Goal: Use online tool/utility: Use online tool/utility

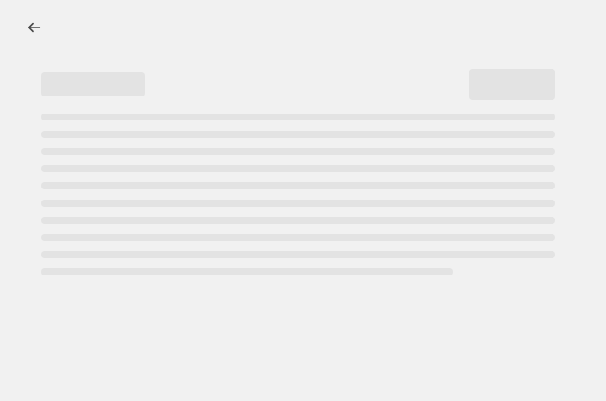
select select "percentage"
select select "vendor"
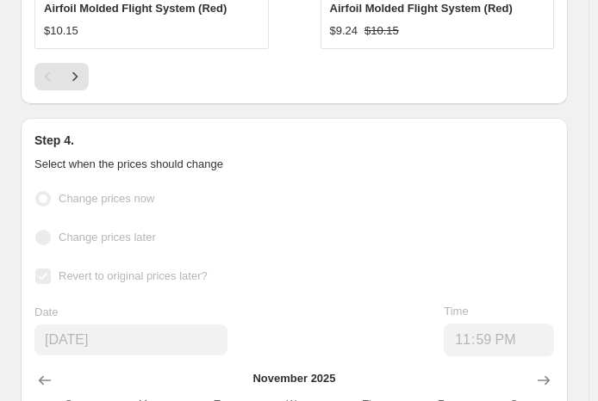
scroll to position [2147, 0]
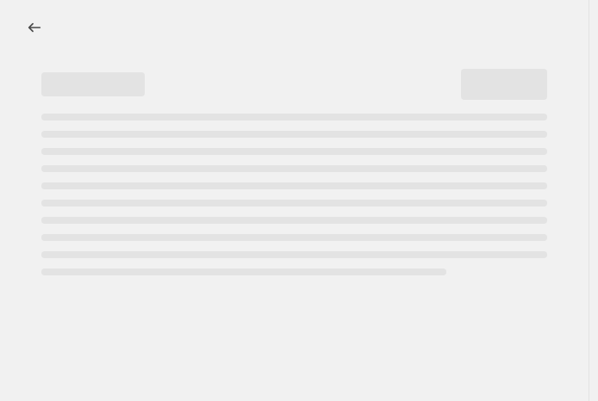
select select "percentage"
select select "vendor"
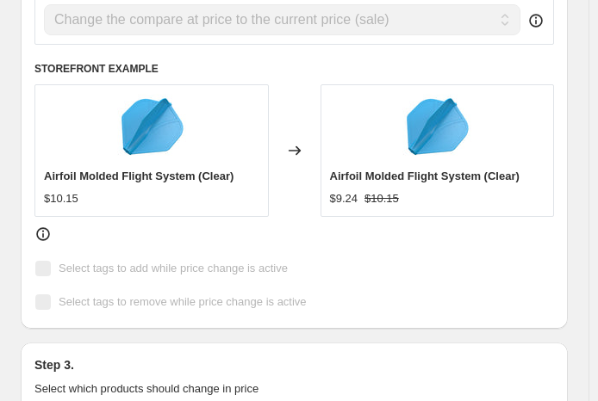
scroll to position [1033, 0]
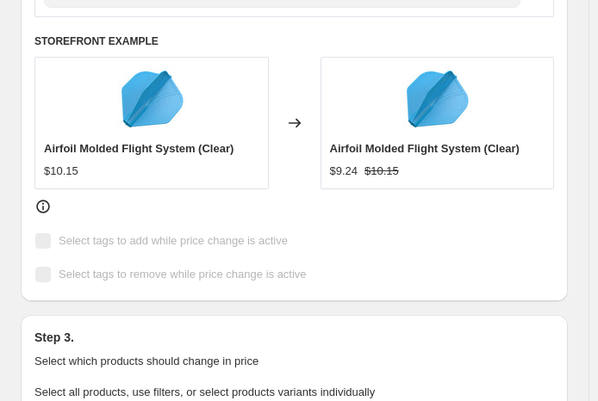
click at [46, 198] on icon at bounding box center [42, 206] width 17 height 17
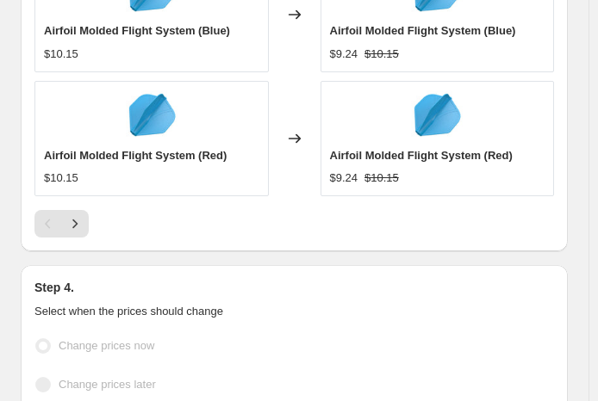
scroll to position [2325, 0]
